Goal: Task Accomplishment & Management: Use online tool/utility

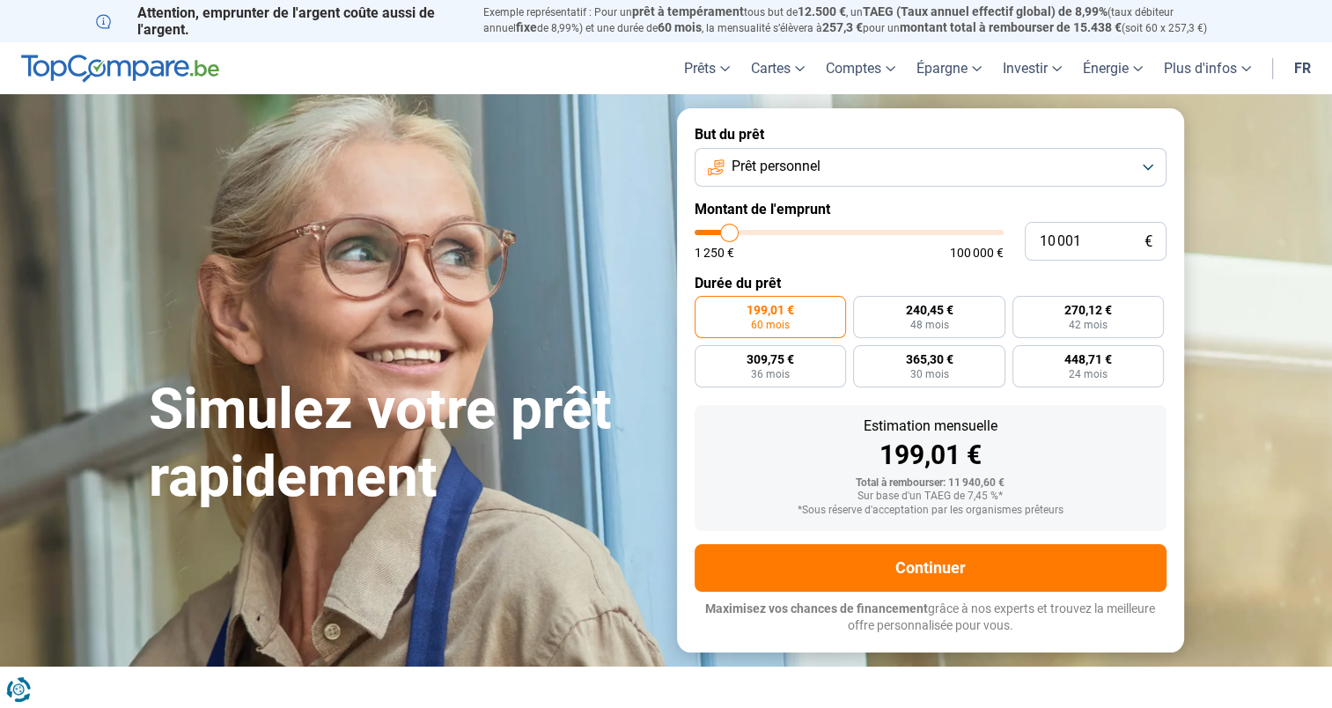
click at [1158, 165] on button "Prêt personnel" at bounding box center [930, 167] width 472 height 39
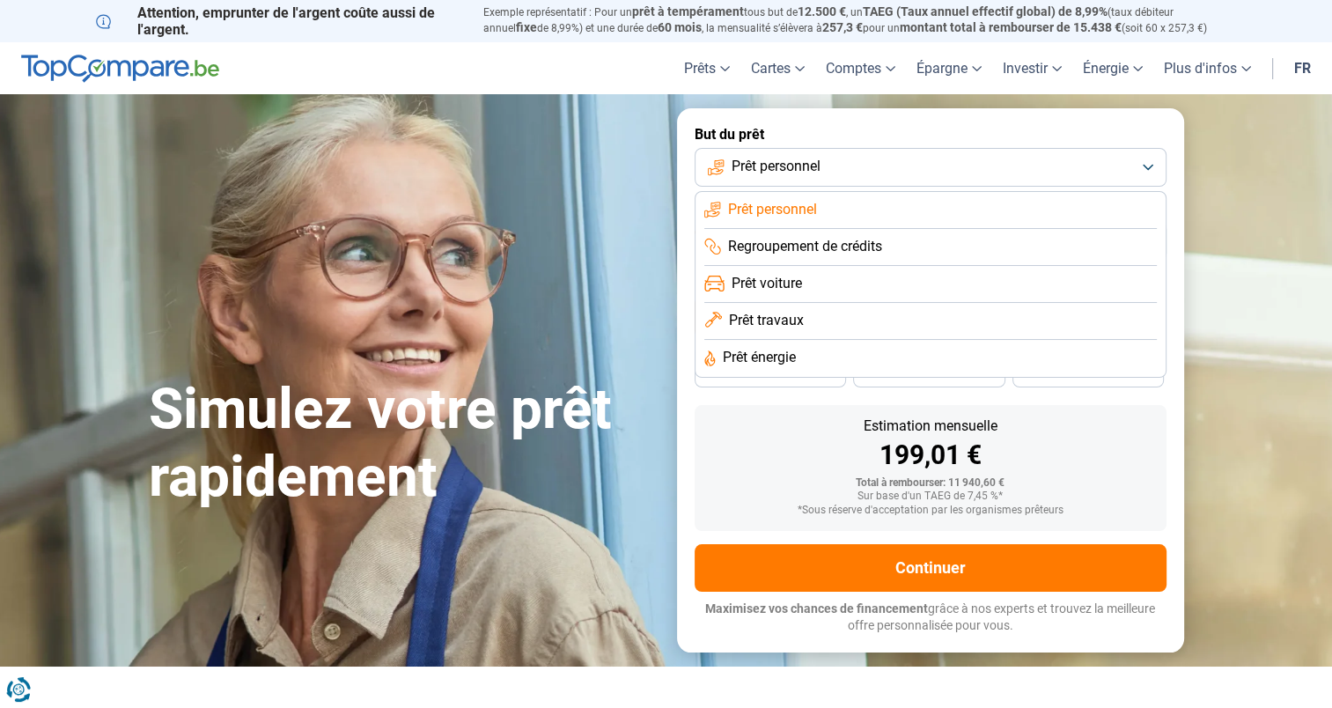
click at [873, 292] on li "Prêt voiture" at bounding box center [930, 284] width 452 height 37
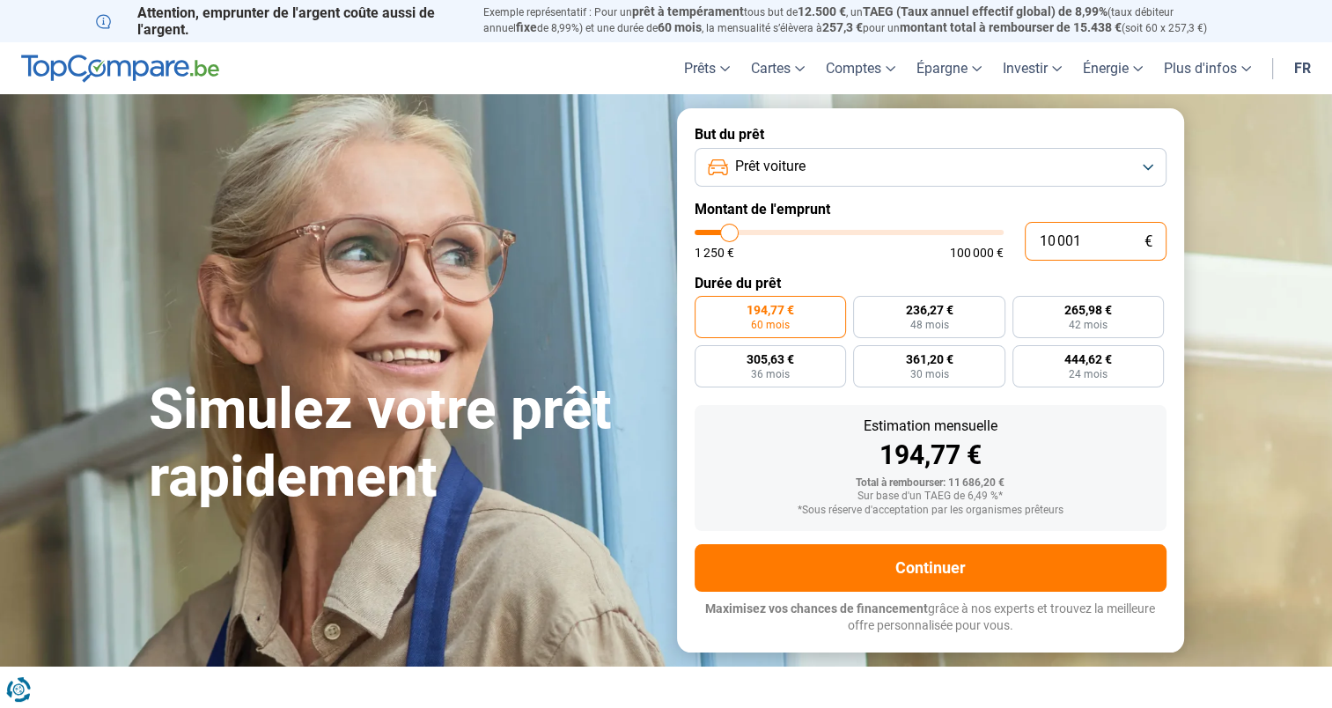
drag, startPoint x: 1106, startPoint y: 236, endPoint x: 1002, endPoint y: 243, distance: 104.1
click at [1002, 243] on div "10 001 € 1 250 € 100 000 €" at bounding box center [930, 241] width 472 height 39
type input "3"
type input "1250"
type input "31"
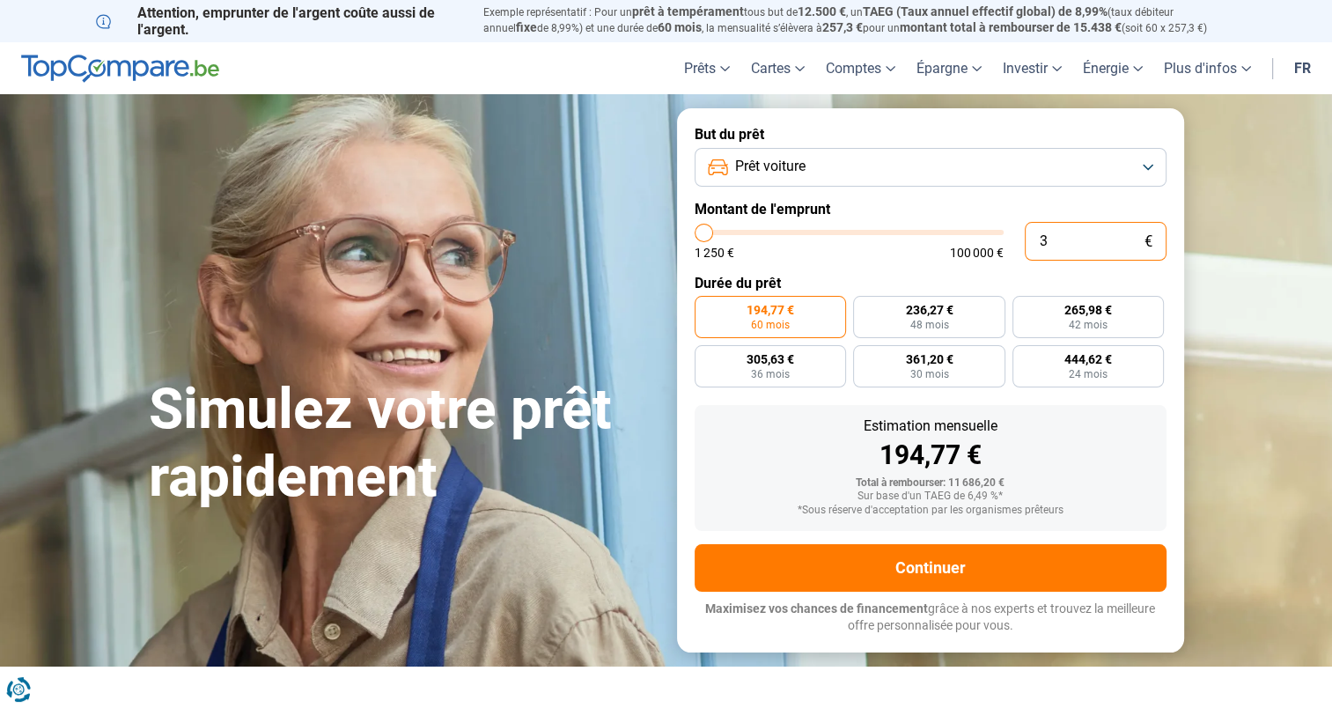
type input "1250"
type input "310"
type input "1250"
type input "3 100"
type input "3000"
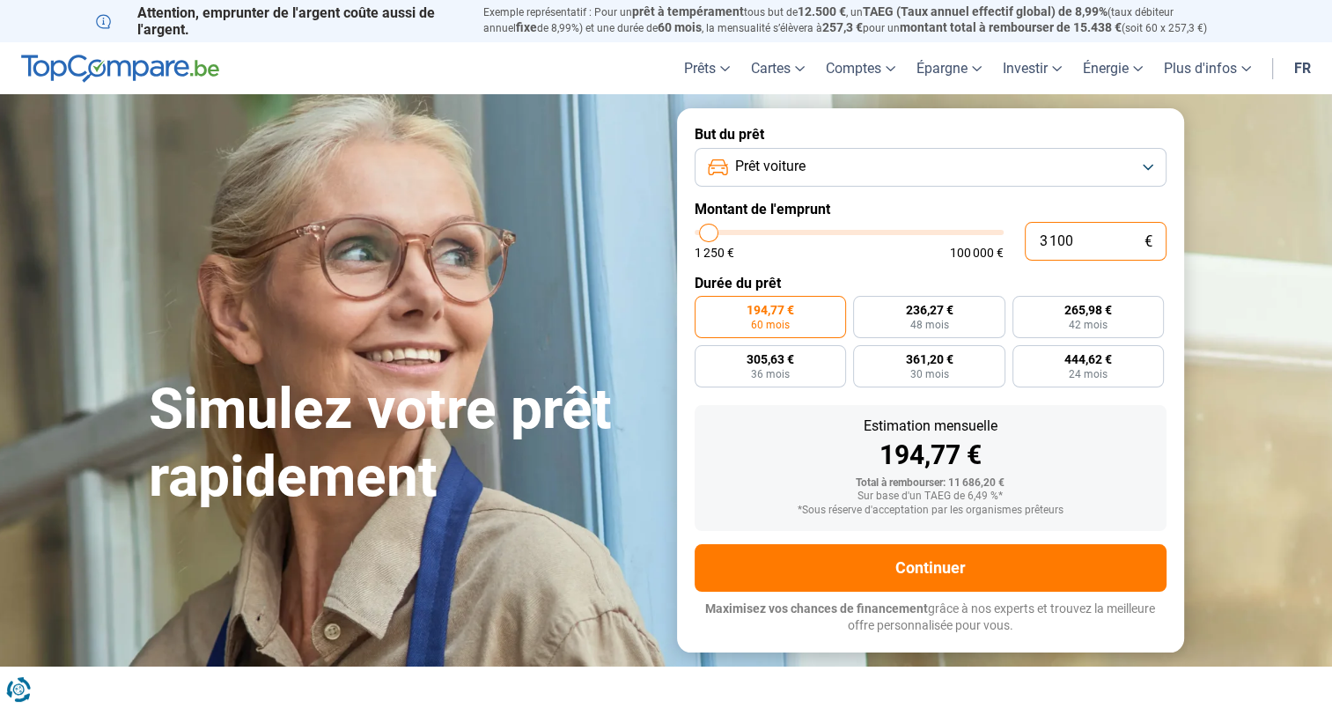
type input "31 000"
type input "31000"
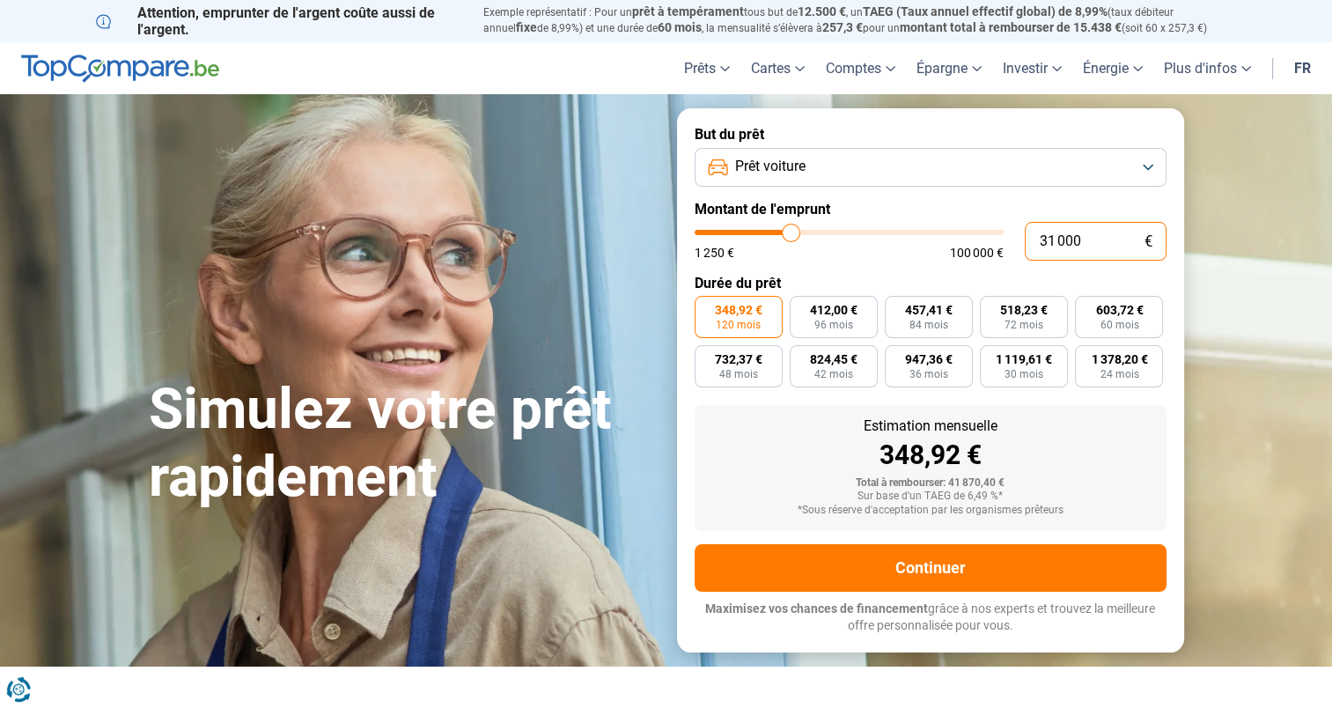
type input "31 000"
